Goal: Task Accomplishment & Management: Manage account settings

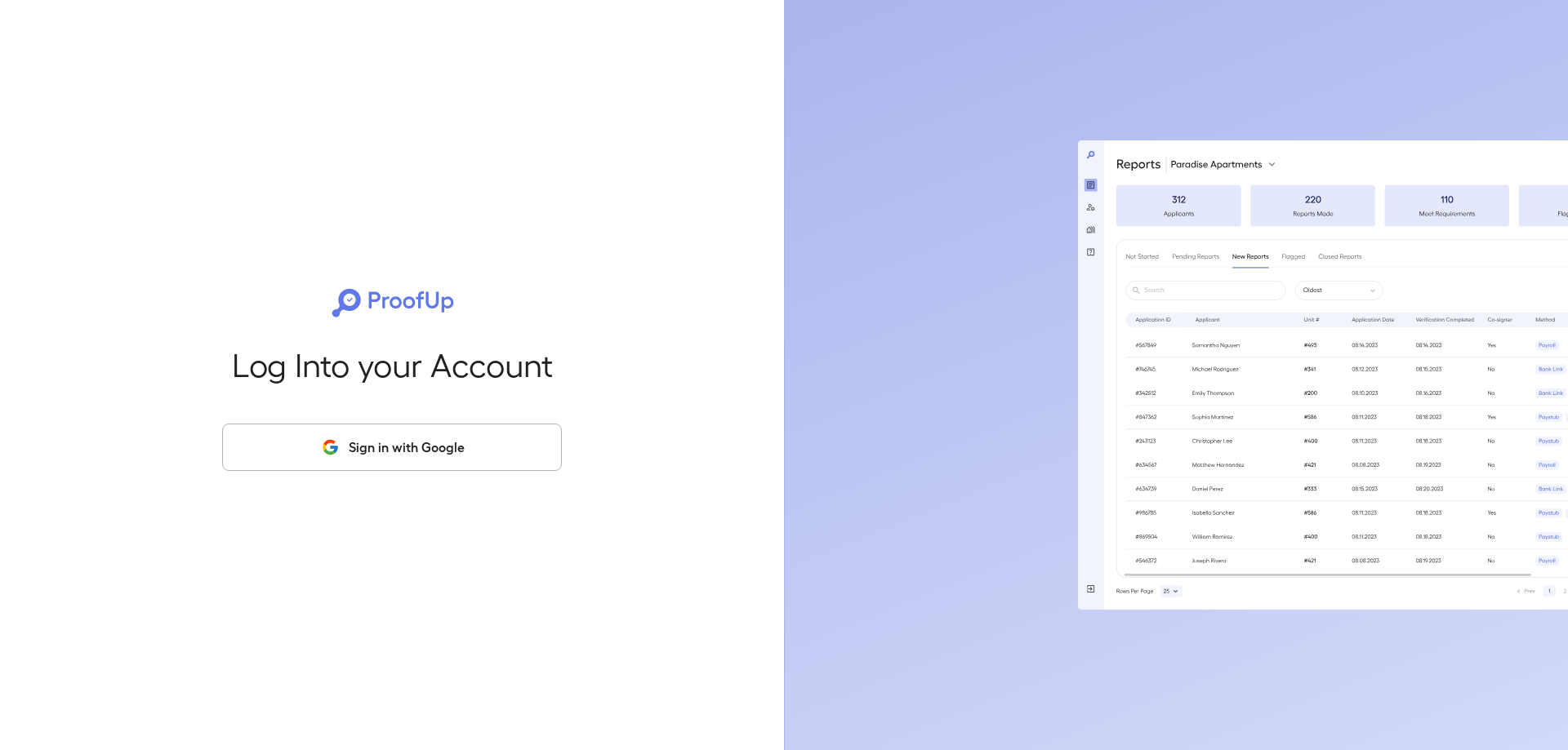
click at [371, 452] on button "Sign in with Google" at bounding box center [391, 447] width 340 height 47
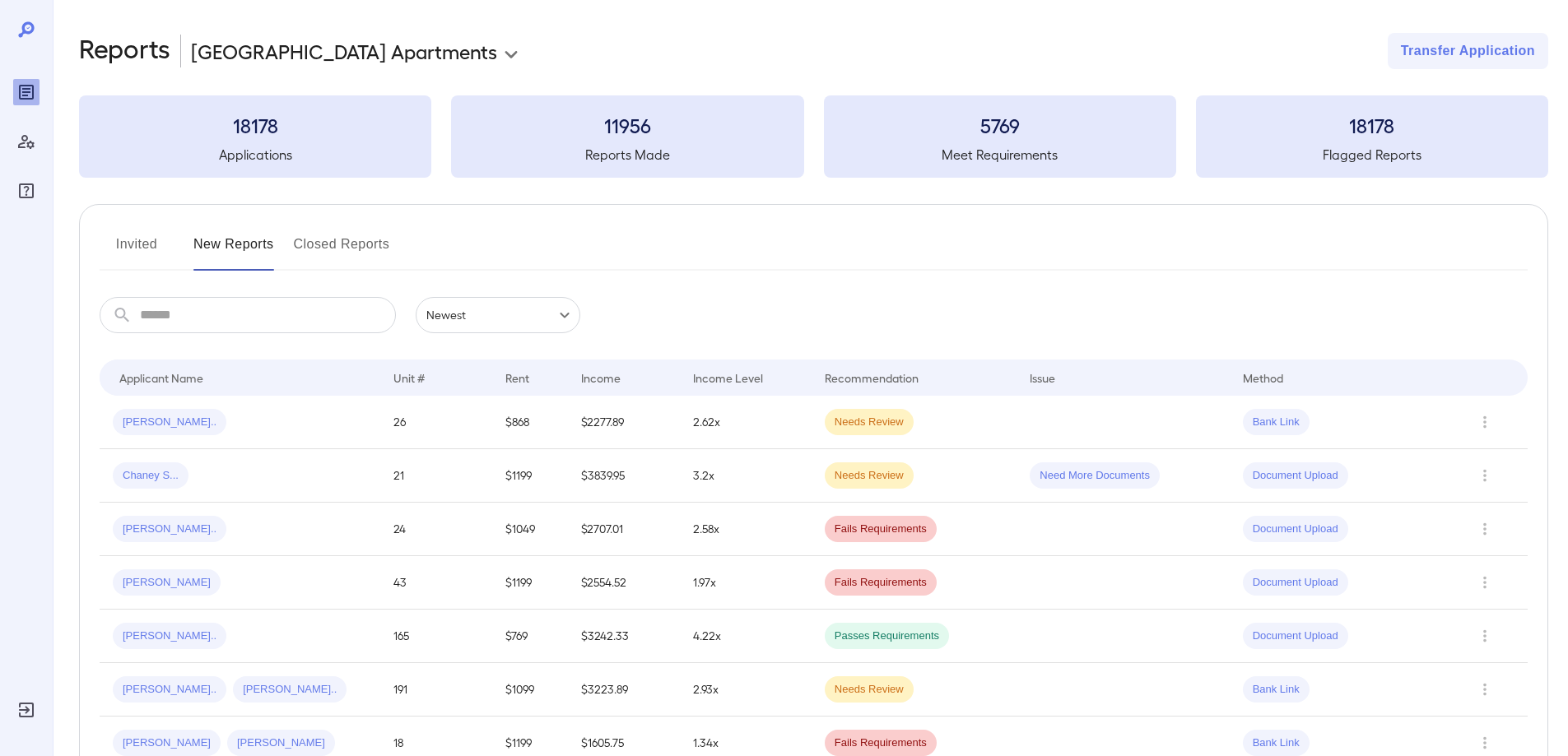
click at [158, 242] on button "Invited" at bounding box center [137, 250] width 74 height 39
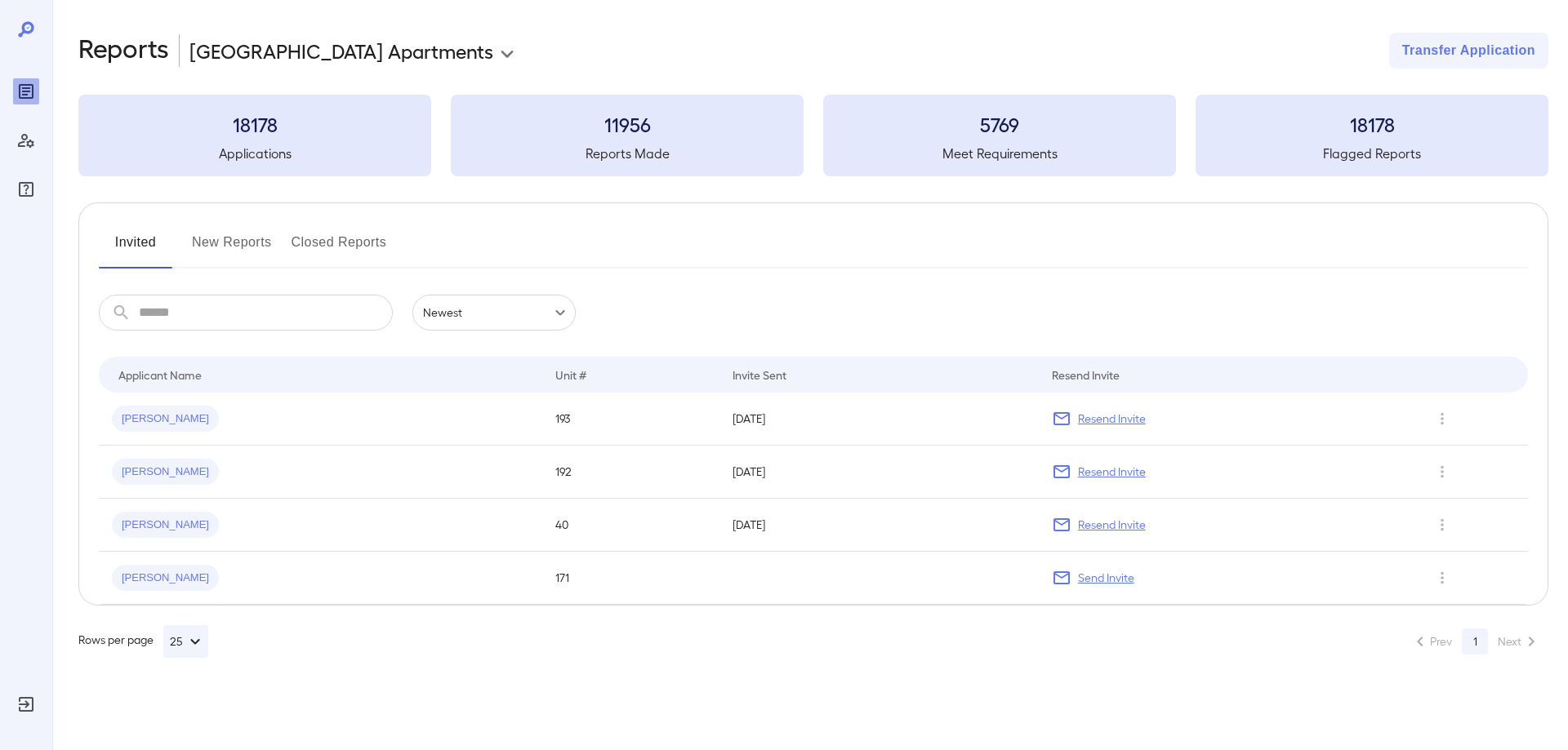
click at [238, 241] on button "New Reports" at bounding box center [232, 248] width 80 height 39
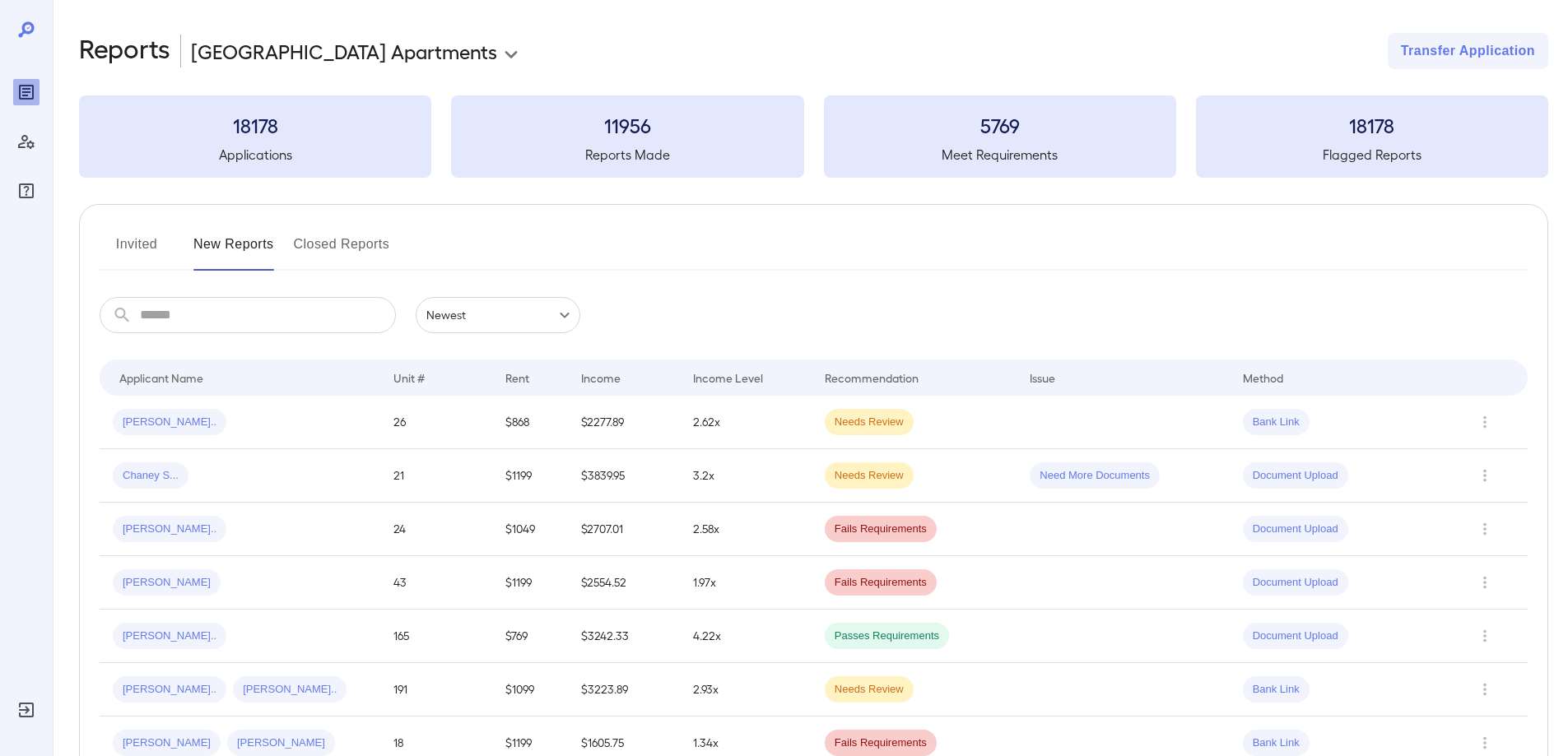
click at [340, 411] on div "Joi C..." at bounding box center [240, 422] width 254 height 27
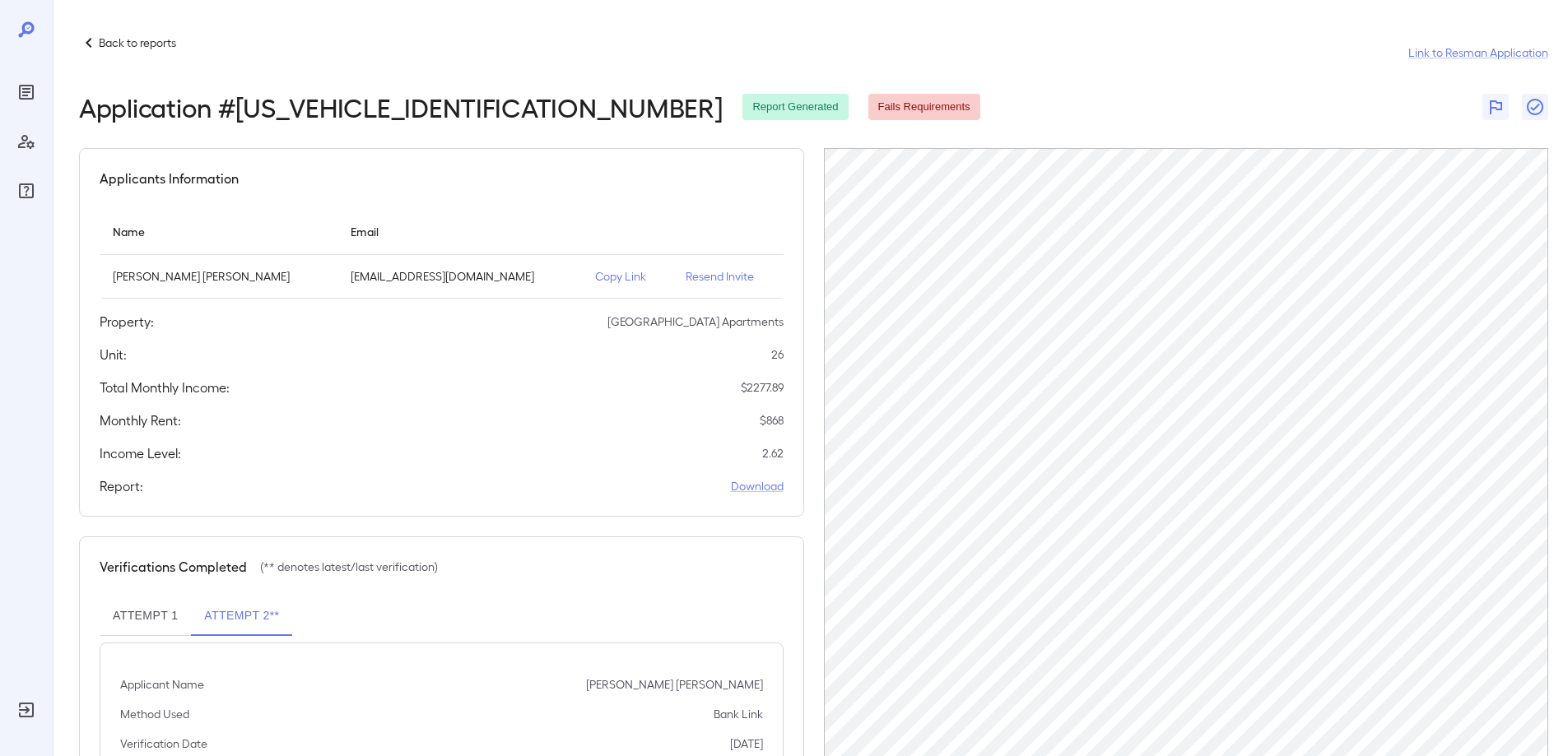
click at [113, 35] on p "Back to reports" at bounding box center [137, 42] width 77 height 16
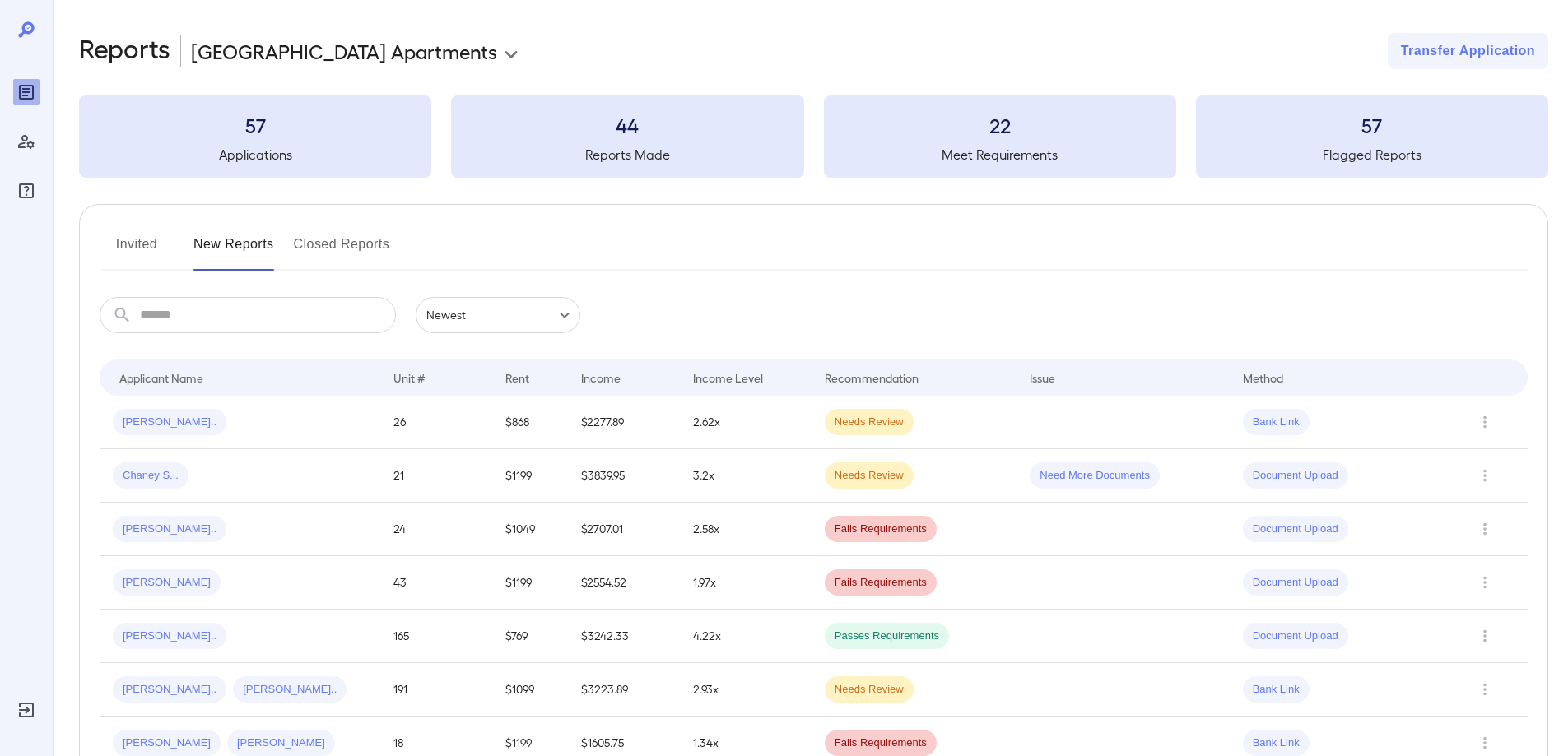
click at [144, 260] on button "Invited" at bounding box center [137, 250] width 74 height 39
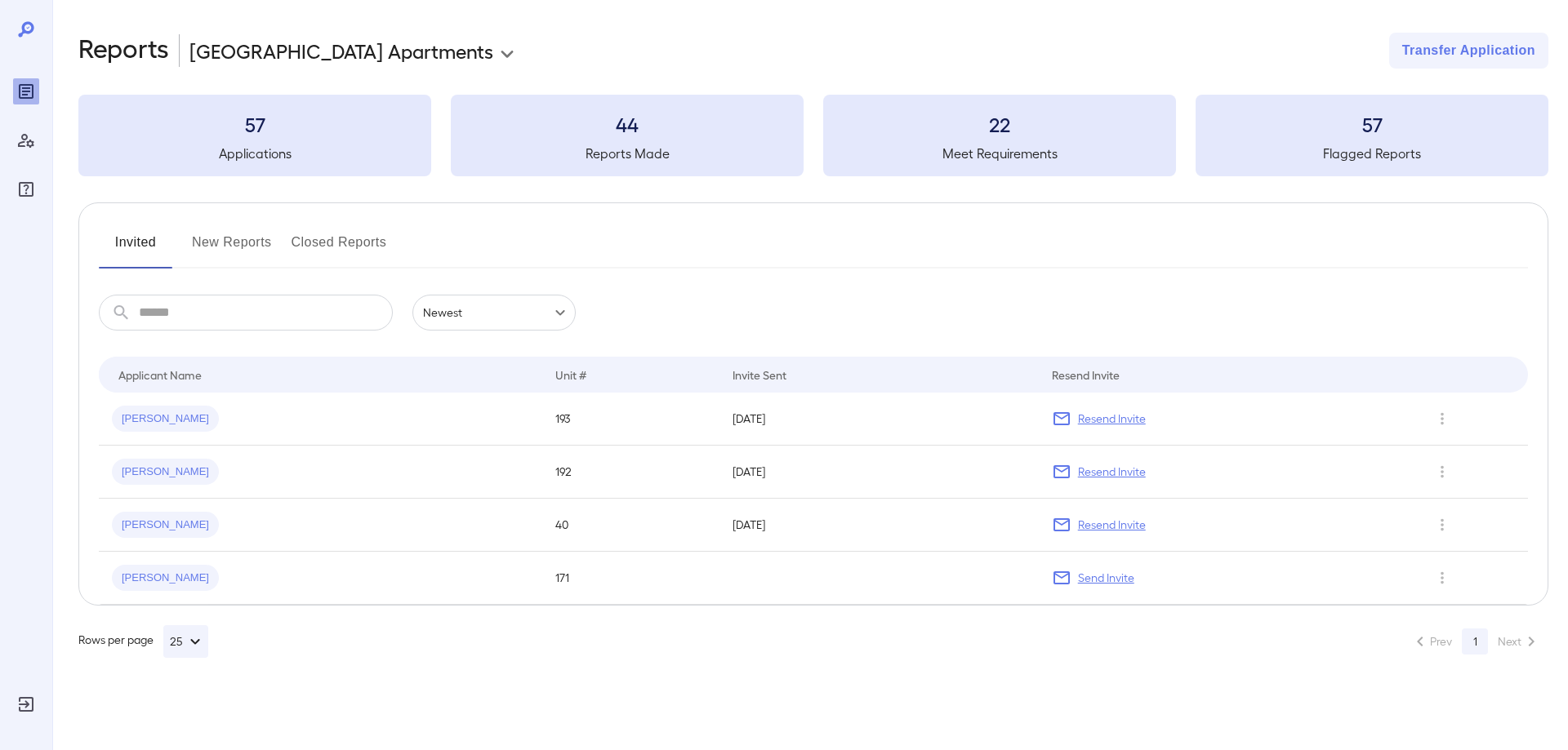
click at [284, 405] on td "Clarence E..." at bounding box center [320, 420] width 443 height 53
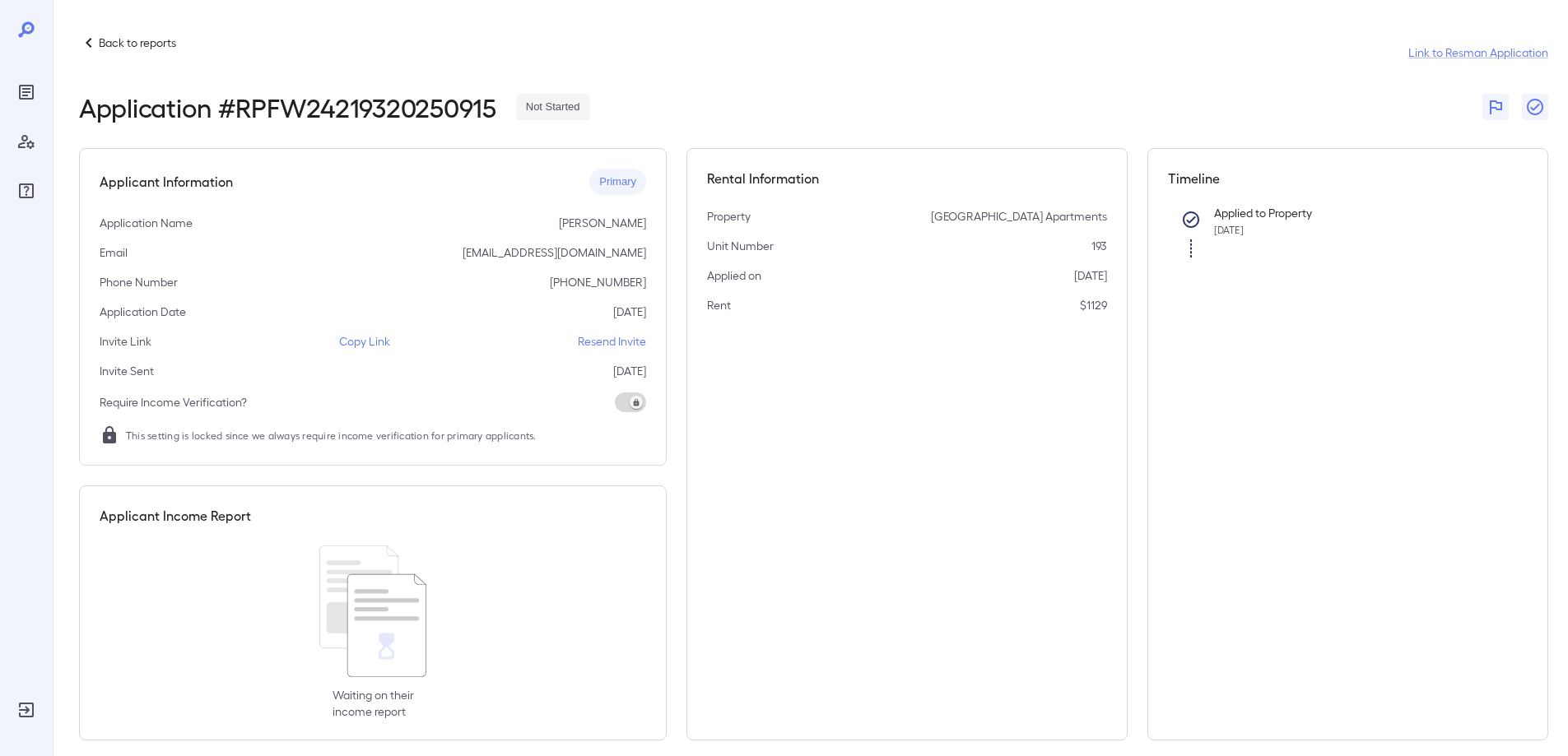
click at [382, 343] on p "Copy Link" at bounding box center [364, 341] width 51 height 16
click at [107, 39] on p "Back to reports" at bounding box center [137, 42] width 77 height 16
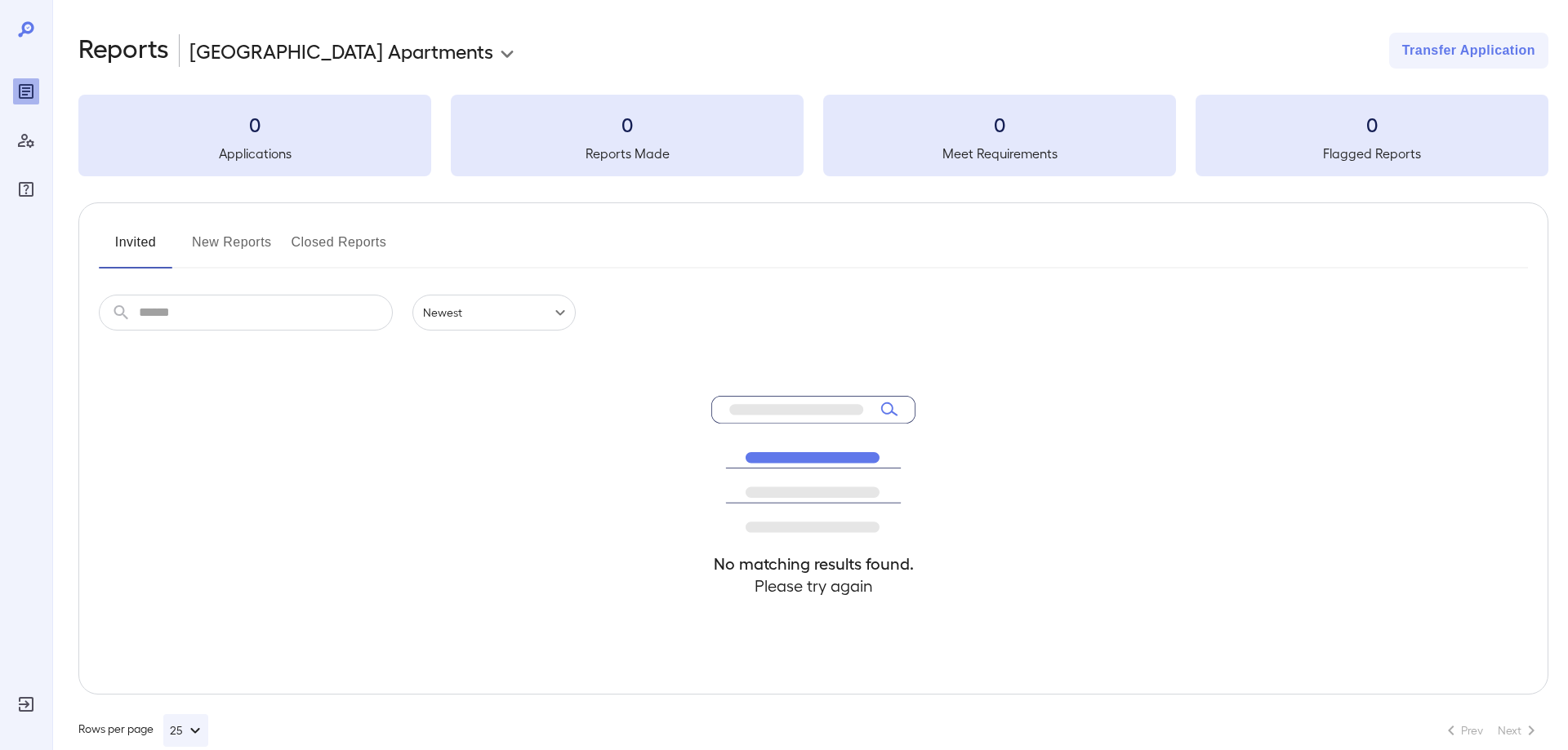
click at [313, 56] on body "**********" at bounding box center [784, 375] width 1568 height 750
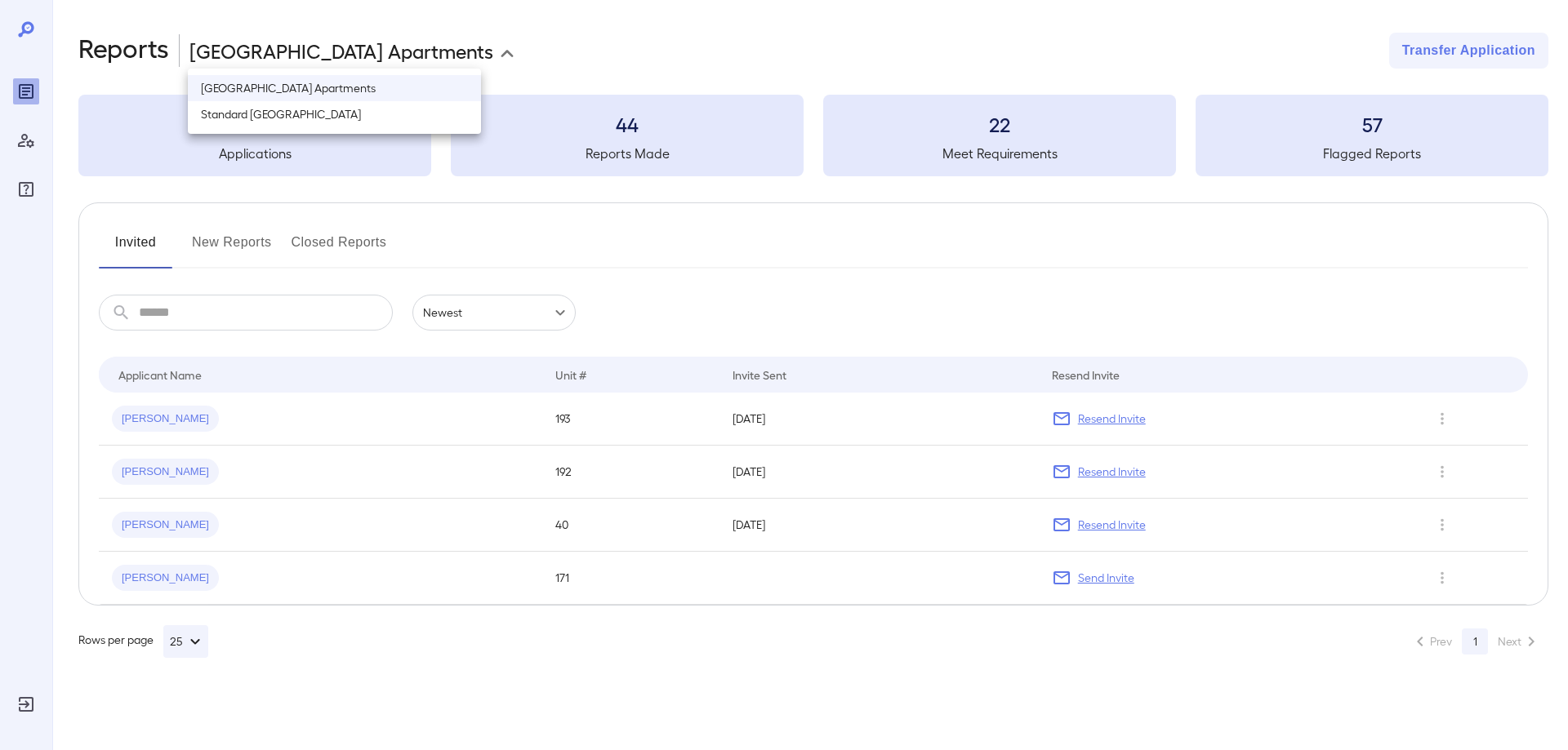
click at [317, 113] on li "Standard River District" at bounding box center [333, 115] width 293 height 27
type input "**********"
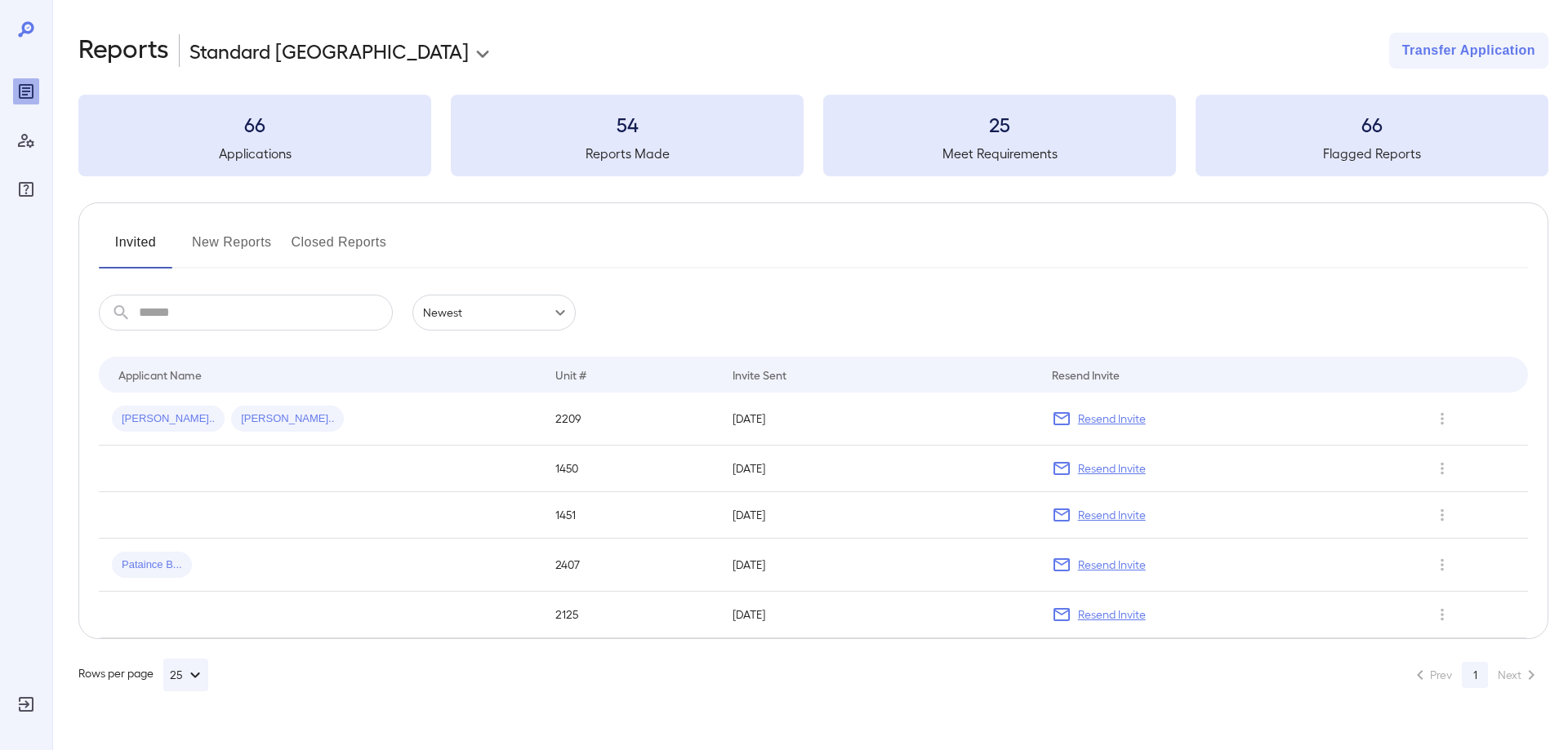
click at [221, 233] on button "New Reports" at bounding box center [232, 248] width 80 height 39
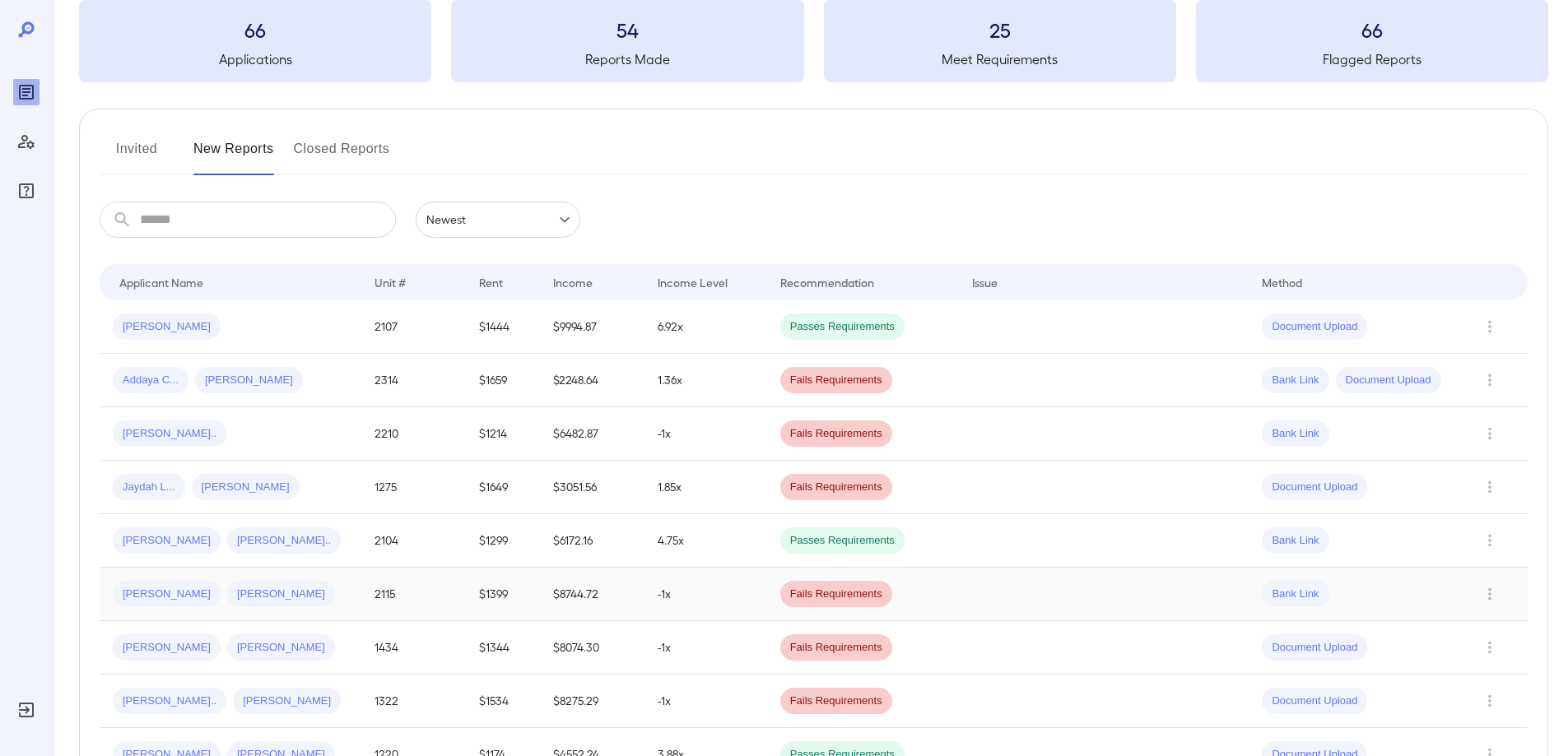
scroll to position [247, 0]
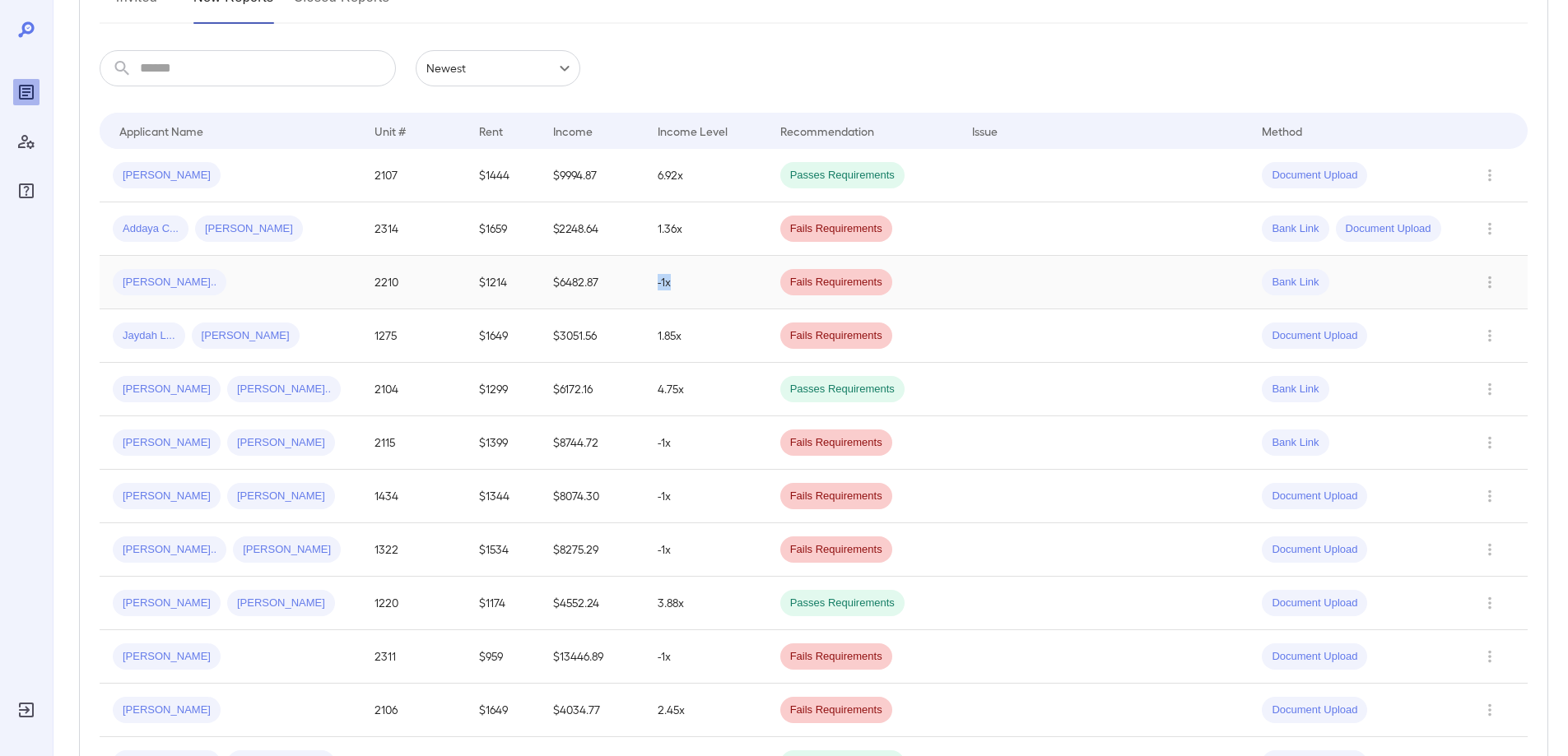
drag, startPoint x: 660, startPoint y: 279, endPoint x: 674, endPoint y: 281, distance: 14.1
click at [674, 281] on td "-1x" at bounding box center [706, 283] width 122 height 53
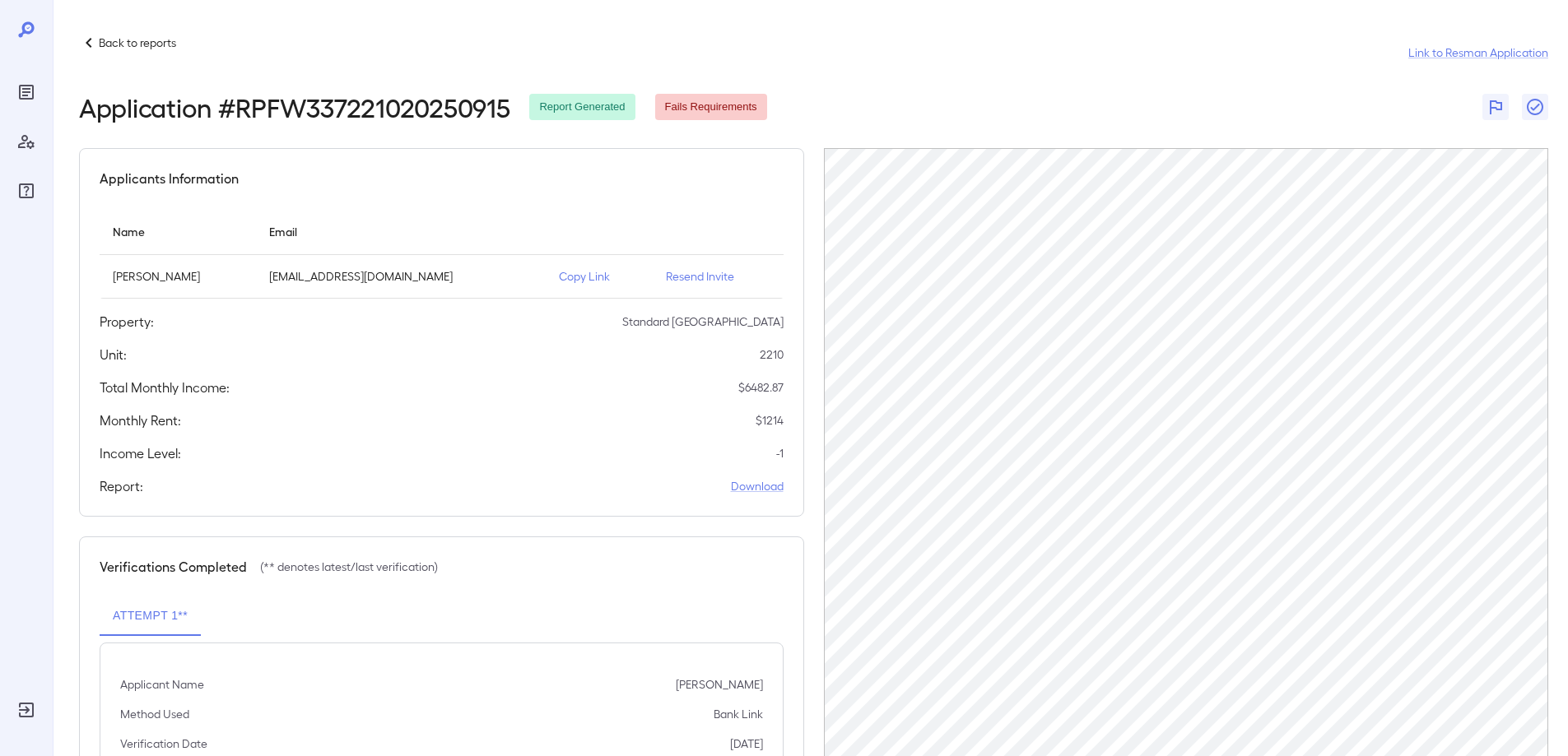
drag, startPoint x: 810, startPoint y: 275, endPoint x: 820, endPoint y: 260, distance: 18.0
click at [815, 269] on div "Applicants Information Name Email Brion Terrell Floyd brionfloyd23@gmail.com Co…" at bounding box center [814, 471] width 1470 height 645
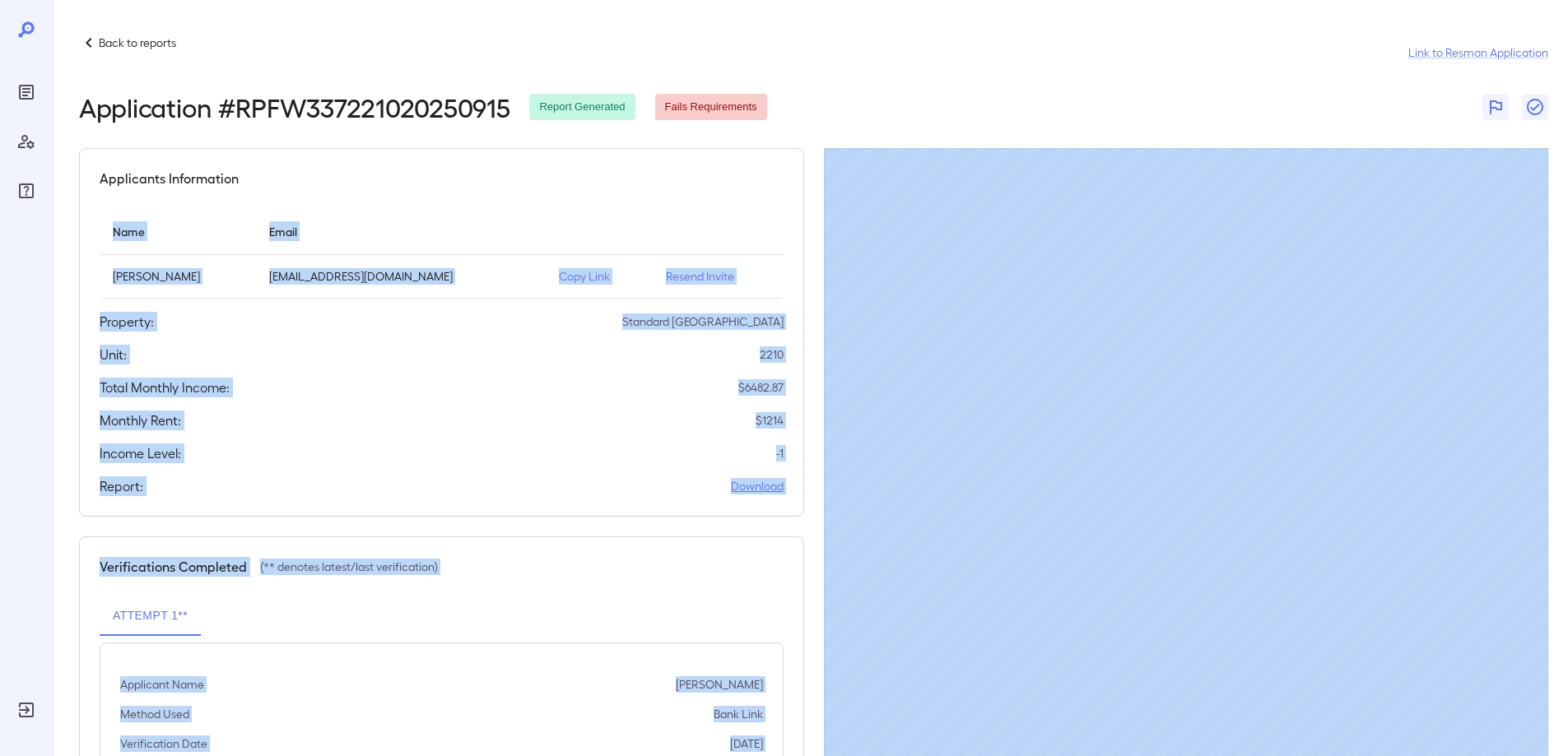
click at [815, 240] on div "Applicants Information Name Email Brion Terrell Floyd brionfloyd23@gmail.com Co…" at bounding box center [814, 471] width 1470 height 645
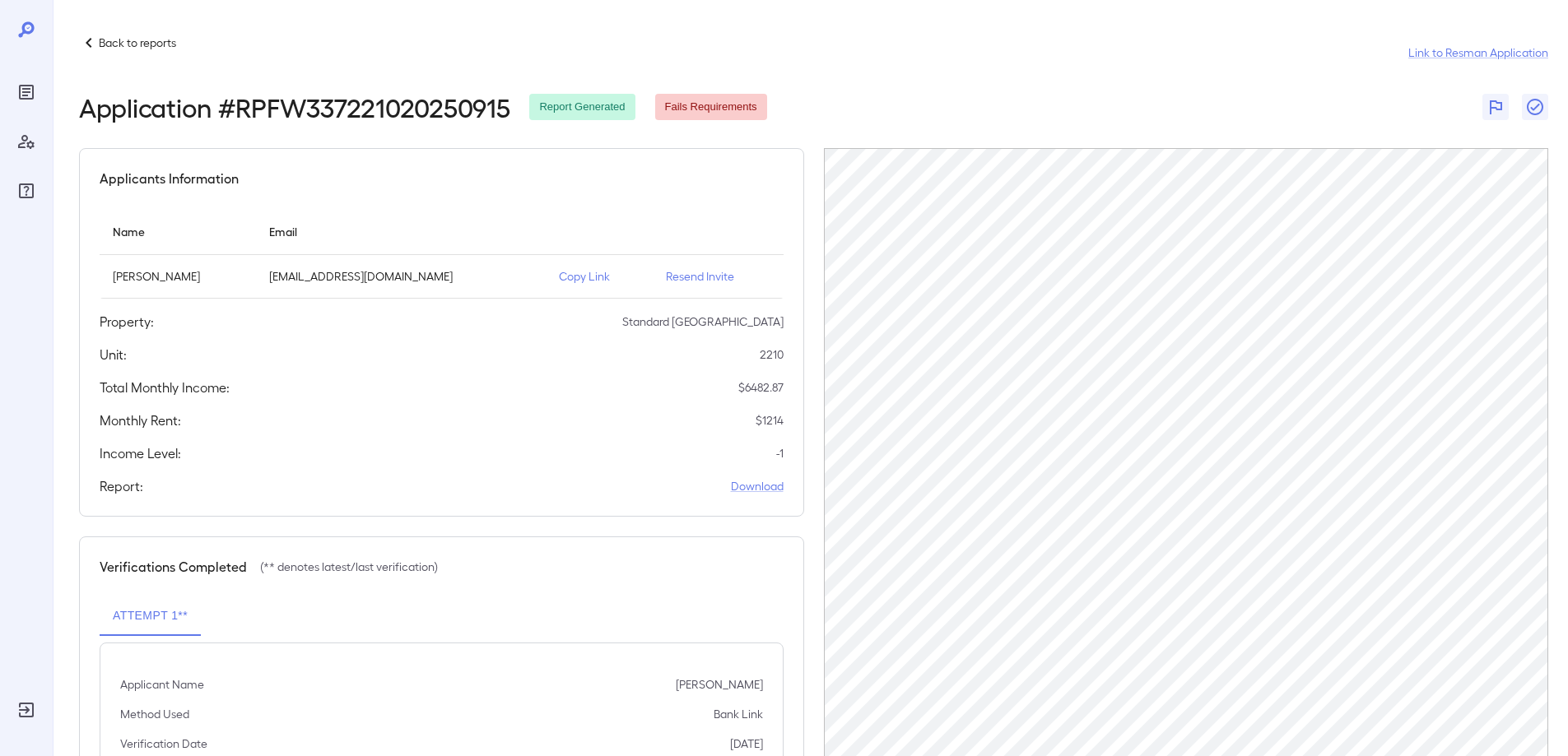
click at [86, 47] on icon at bounding box center [89, 42] width 20 height 20
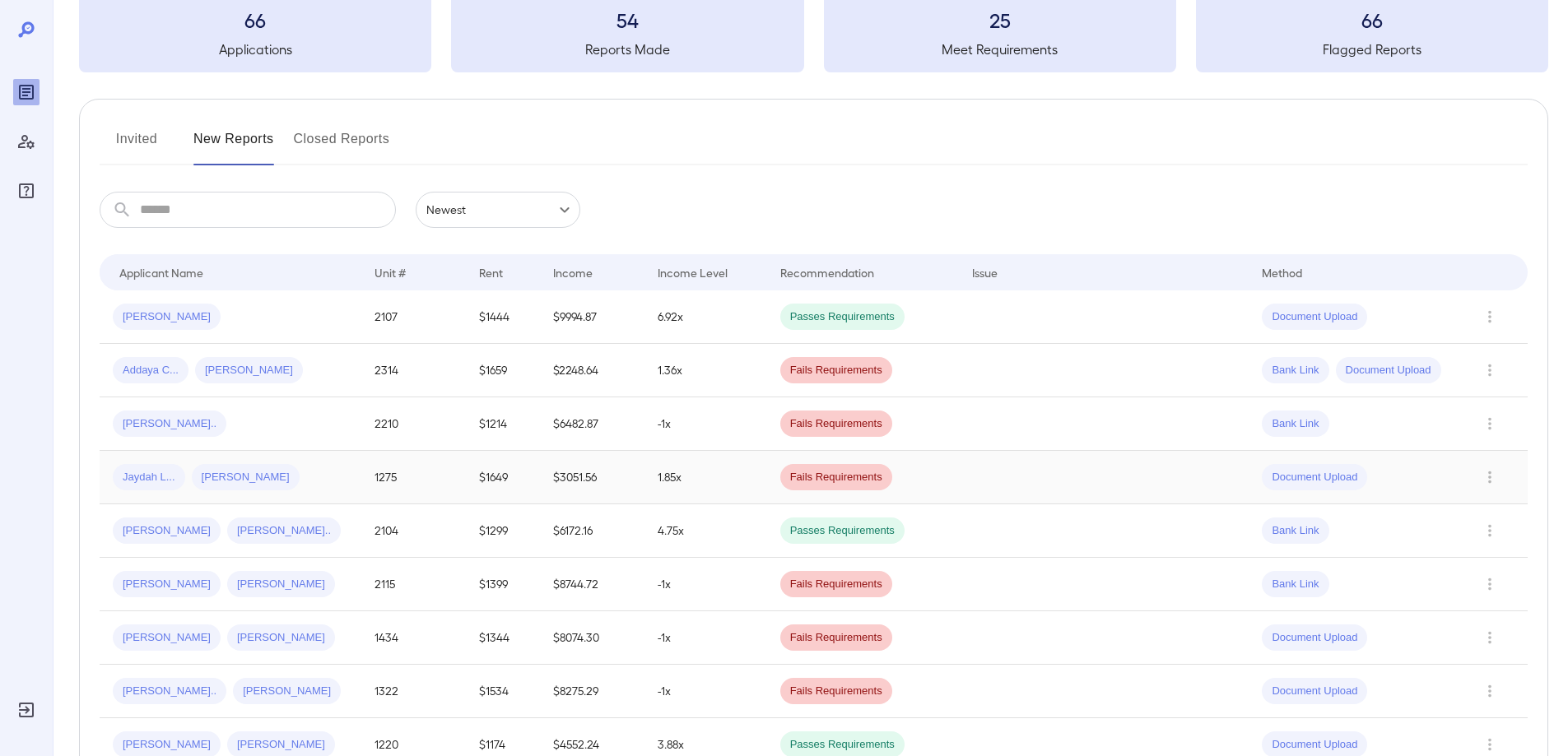
scroll to position [329, 0]
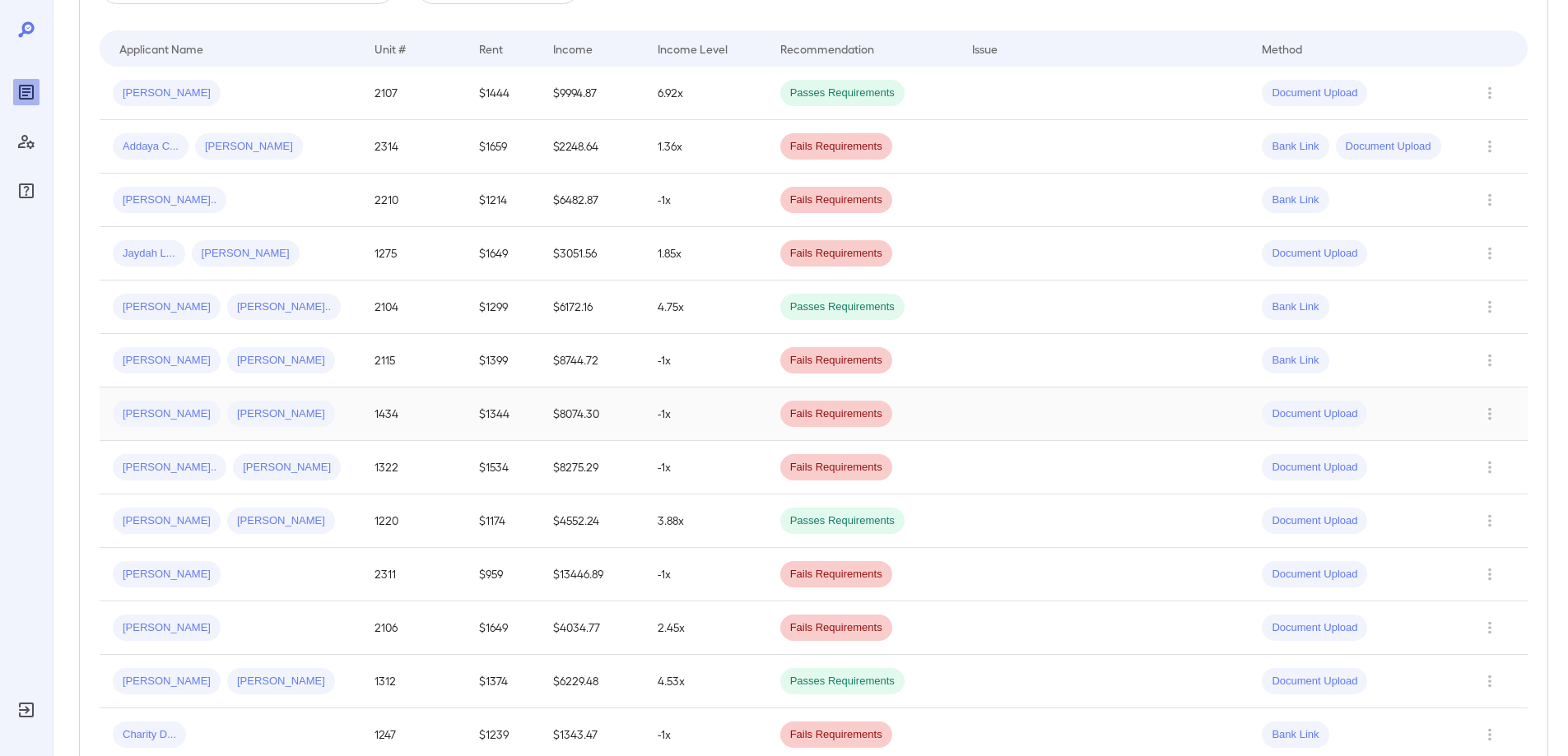
click at [313, 438] on td "james S... Jami M..." at bounding box center [230, 414] width 262 height 53
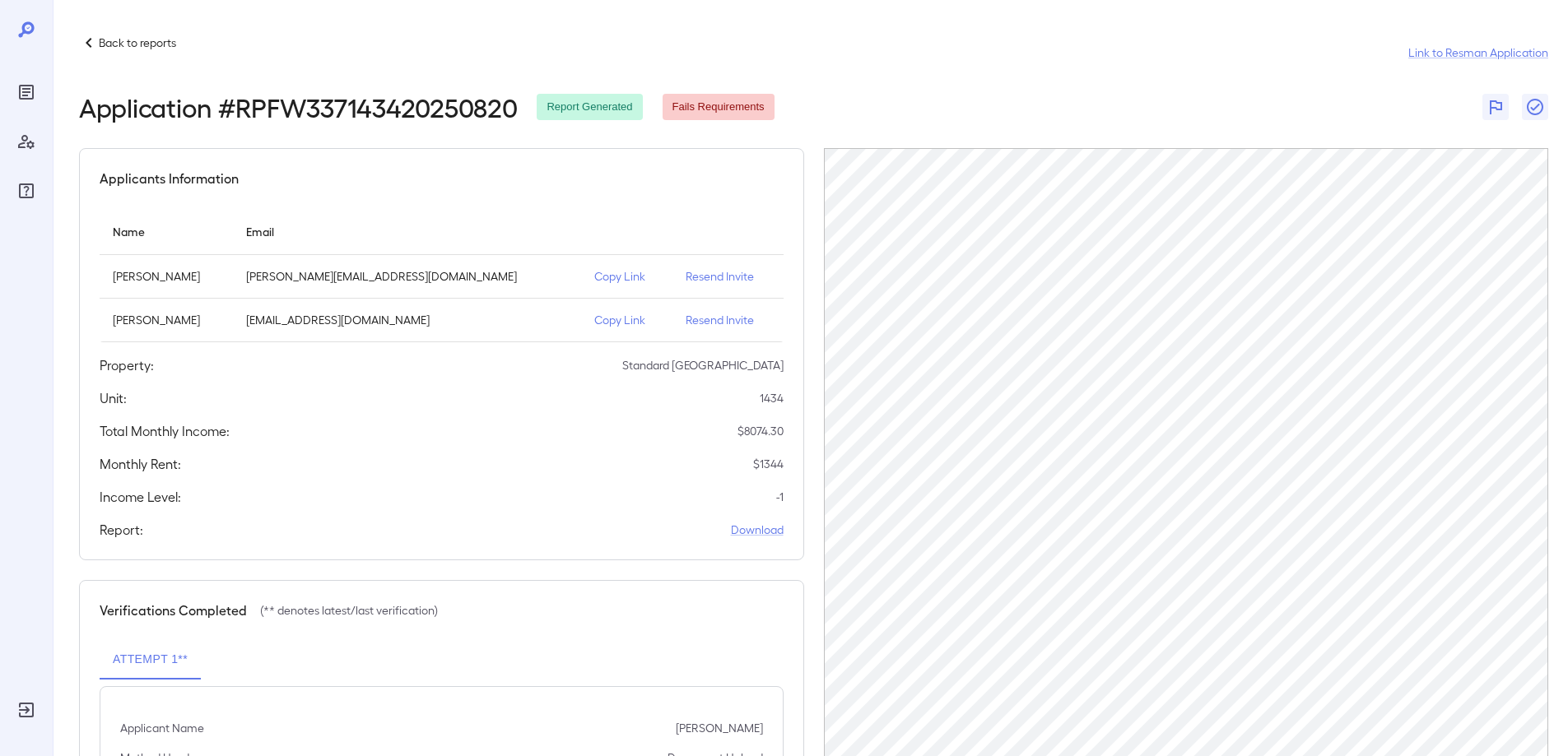
click at [166, 14] on div "Back to reports Link to Resman Application Application # RPFW337143420250820 Re…" at bounding box center [810, 479] width 1515 height 958
drag, startPoint x: 158, startPoint y: 27, endPoint x: 159, endPoint y: 35, distance: 8.1
click at [158, 28] on div "Back to reports Link to Resman Application Application # RPFW337143420250820 Re…" at bounding box center [810, 479] width 1515 height 958
click at [161, 36] on p "Back to reports" at bounding box center [137, 42] width 77 height 16
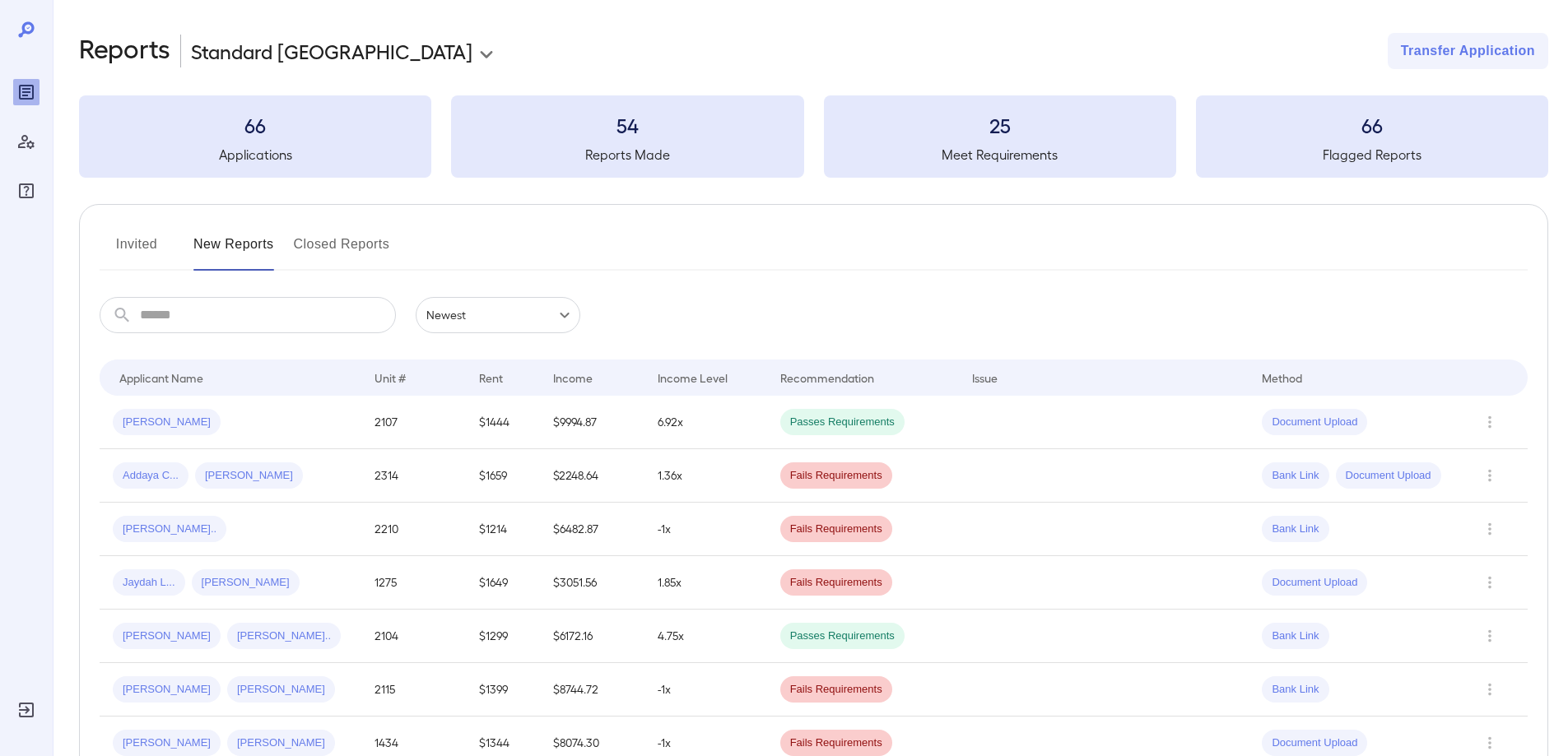
click at [144, 241] on button "Invited" at bounding box center [137, 250] width 74 height 39
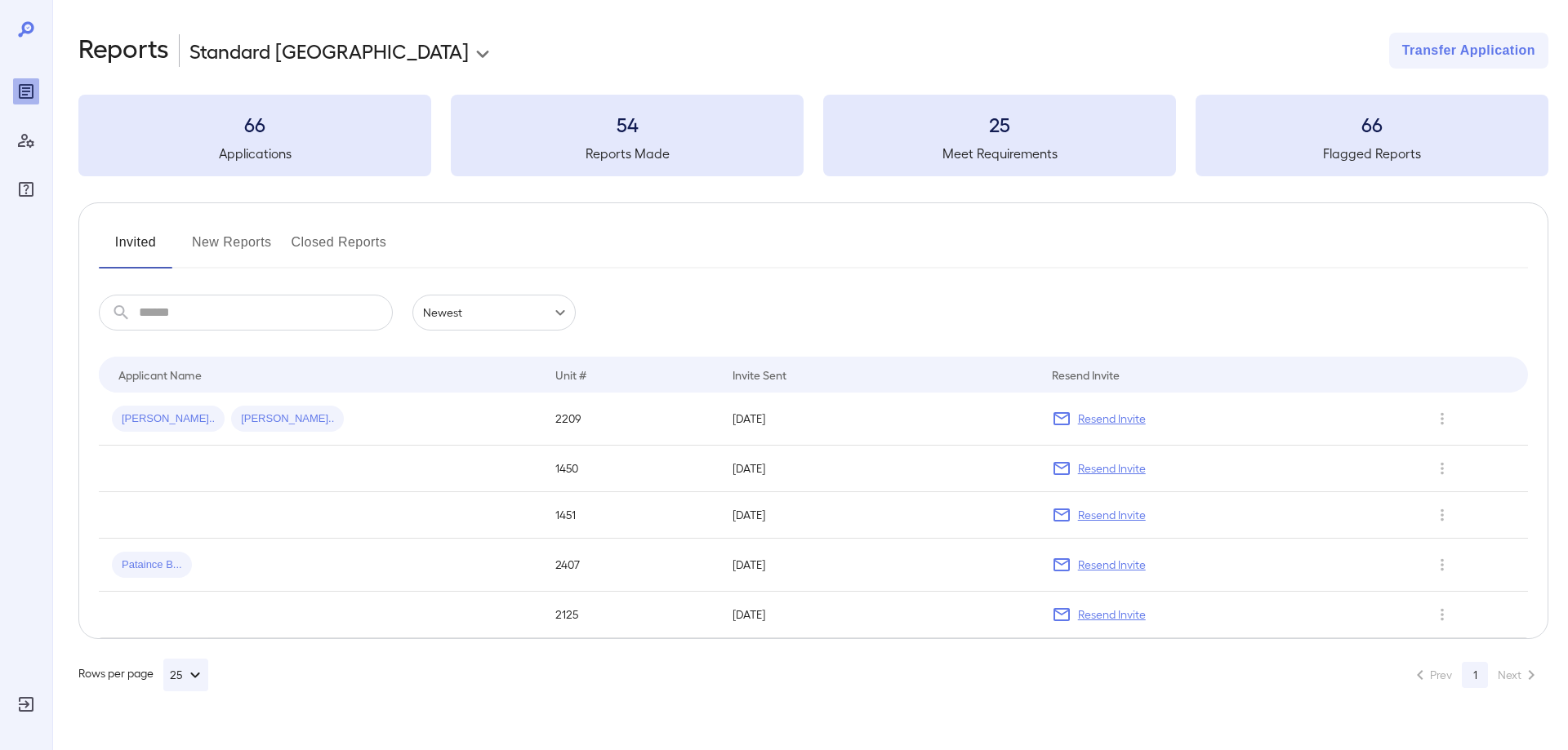
click at [254, 249] on button "New Reports" at bounding box center [232, 248] width 80 height 39
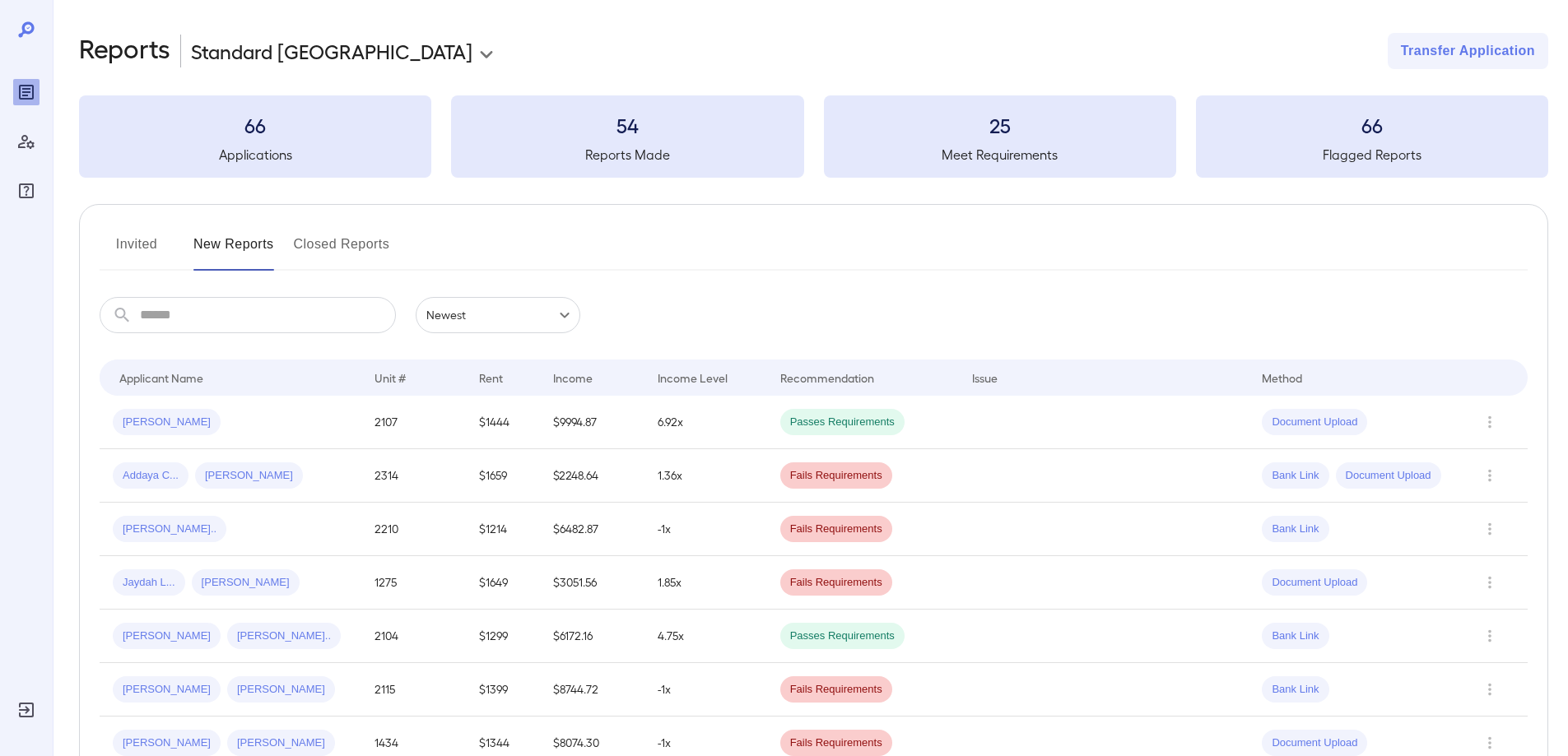
click at [153, 247] on button "Invited" at bounding box center [137, 250] width 74 height 39
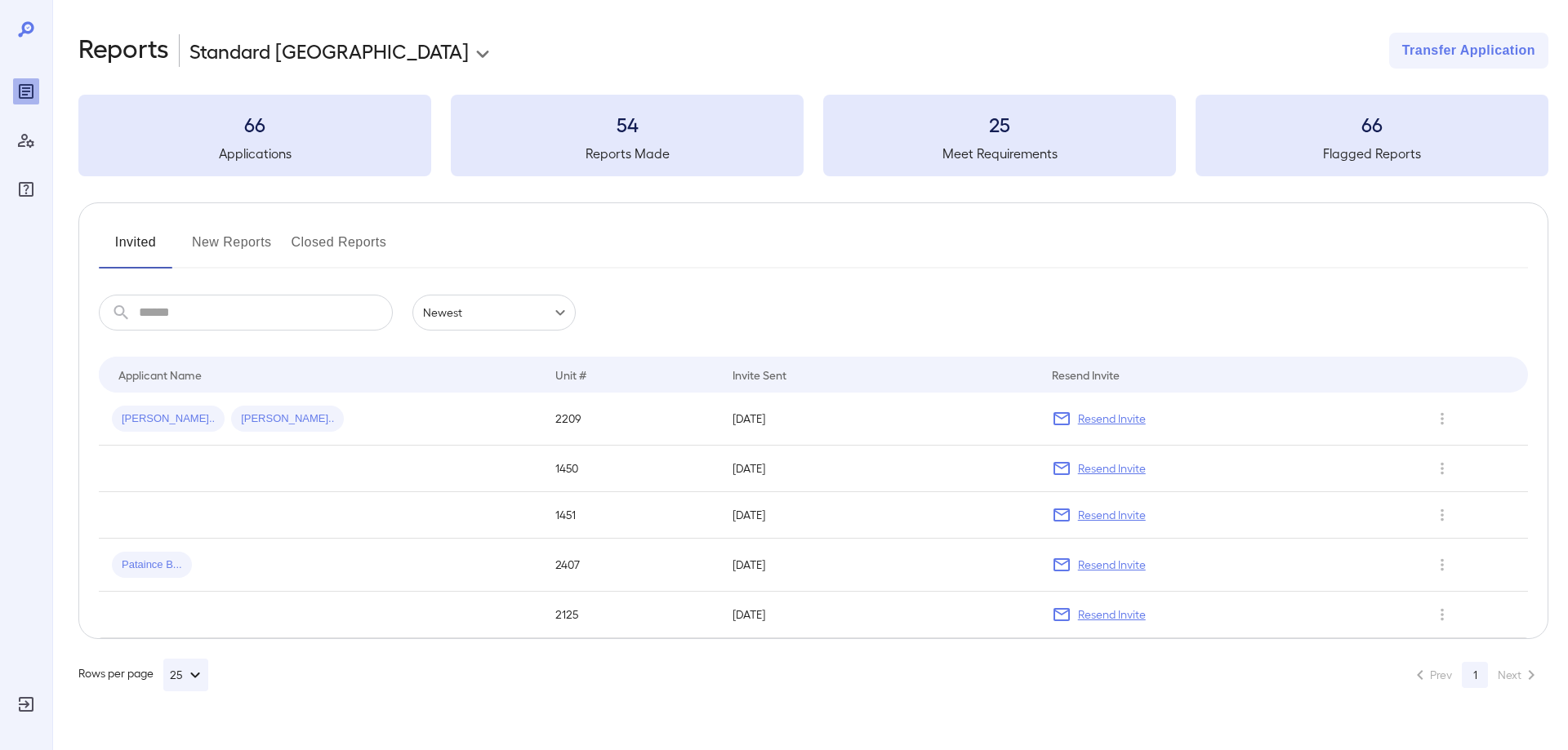
click at [227, 257] on button "New Reports" at bounding box center [232, 248] width 80 height 39
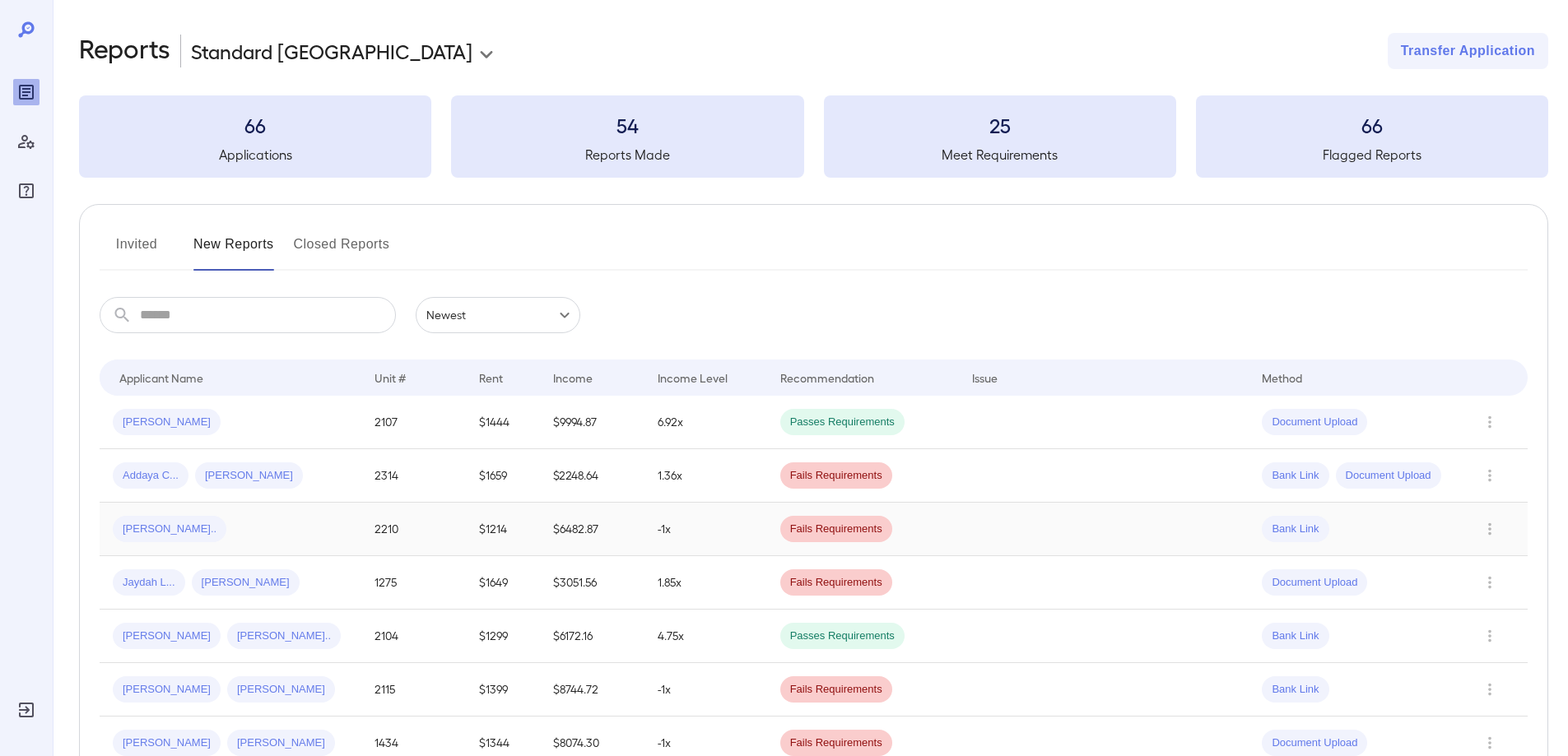
scroll to position [82, 0]
